Goal: Navigation & Orientation: Find specific page/section

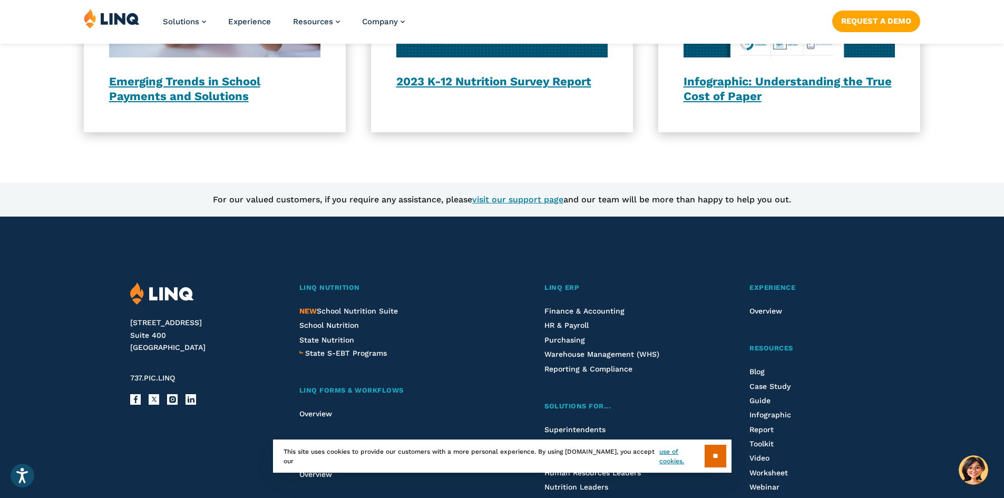
scroll to position [1001, 0]
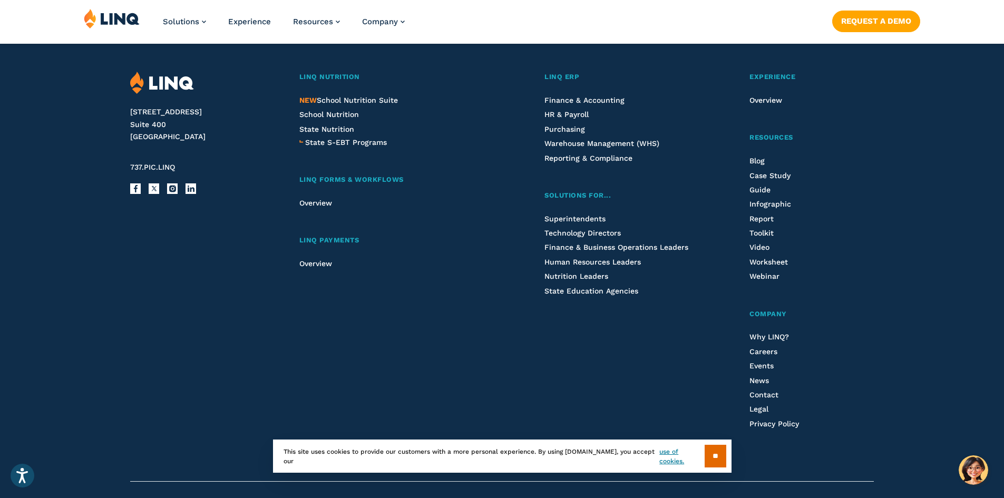
click at [582, 286] on li "State Education Agencies" at bounding box center [619, 291] width 150 height 12
click at [582, 287] on span "State Education Agencies" at bounding box center [591, 291] width 94 height 8
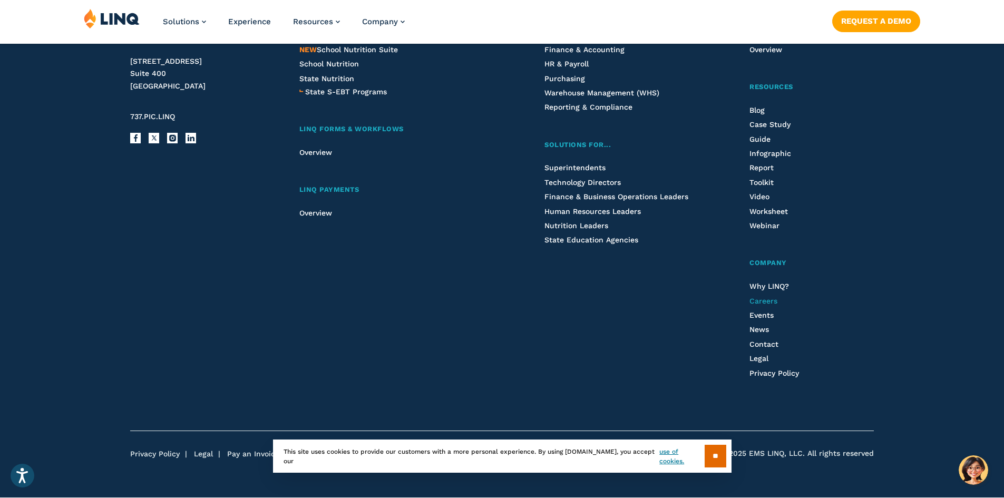
click at [767, 304] on span "Careers" at bounding box center [763, 301] width 28 height 8
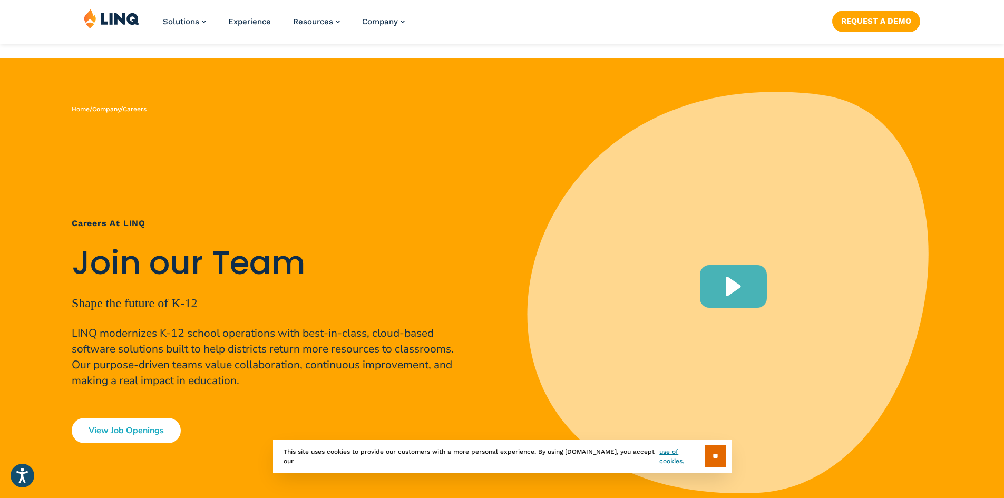
scroll to position [263, 0]
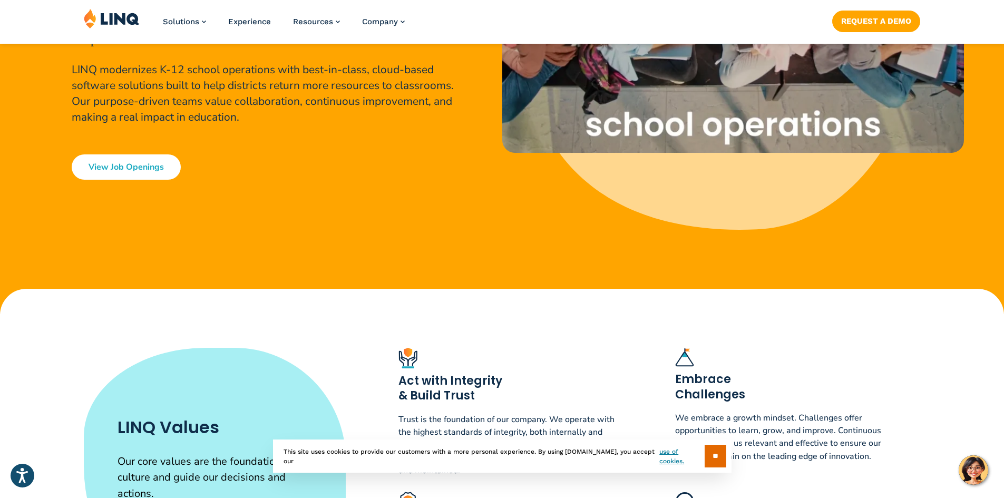
click at [163, 171] on link "View Job Openings" at bounding box center [126, 166] width 109 height 25
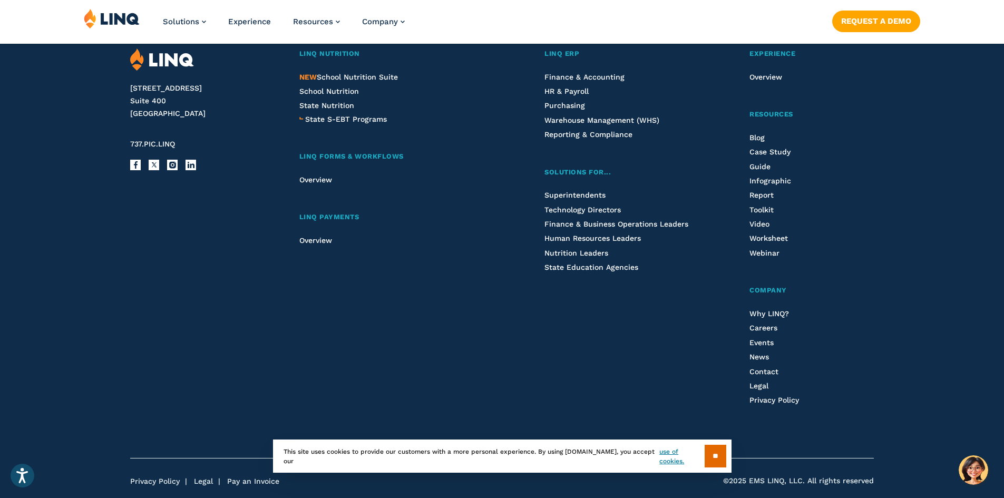
scroll to position [3193, 0]
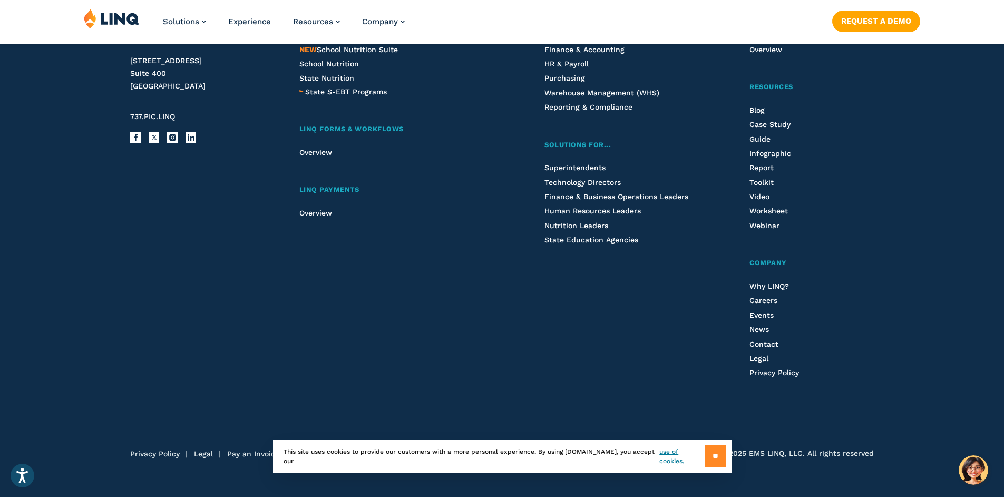
click at [721, 463] on input "**" at bounding box center [715, 456] width 22 height 23
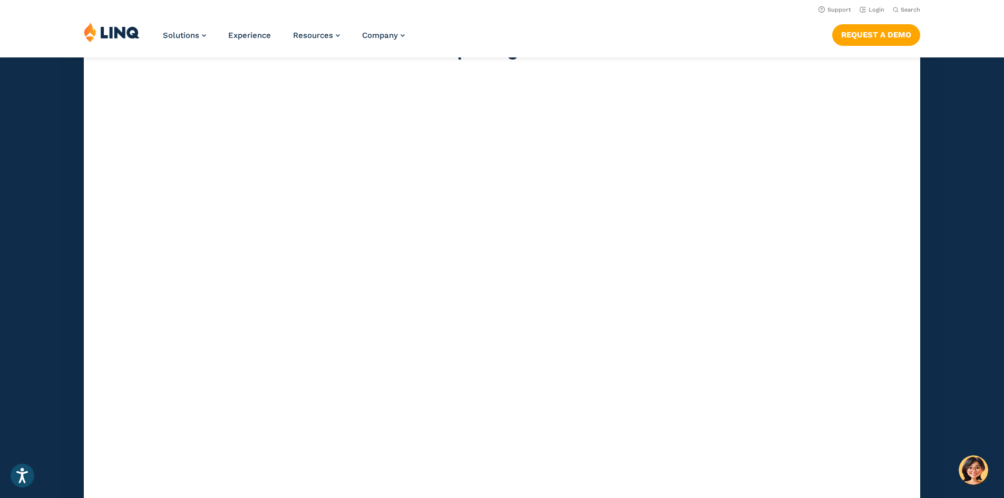
scroll to position [2888, 0]
